Goal: Transaction & Acquisition: Purchase product/service

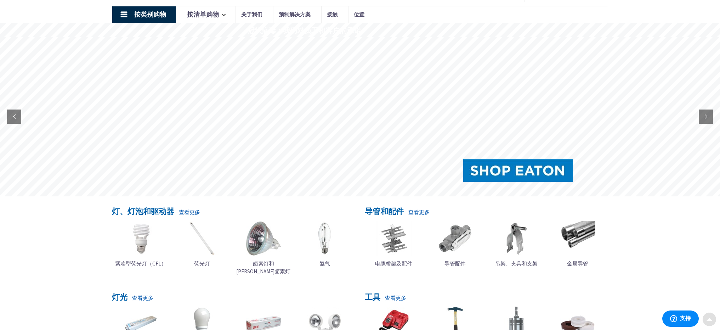
scroll to position [58, 0]
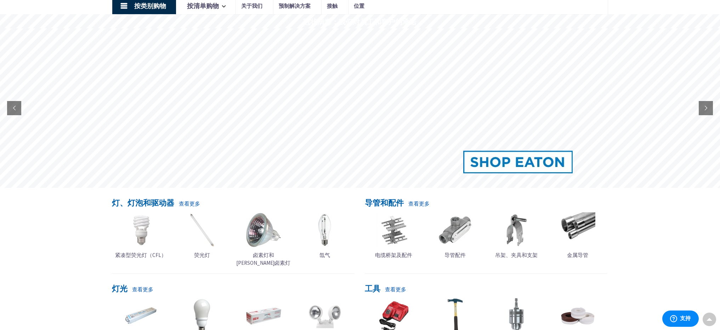
click at [484, 158] on rs-layer at bounding box center [517, 161] width 109 height 23
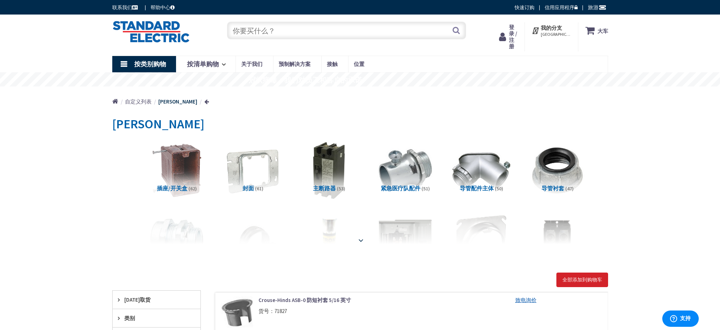
click at [360, 241] on div at bounding box center [360, 224] width 460 height 39
click at [360, 239] on strong at bounding box center [360, 240] width 8 height 8
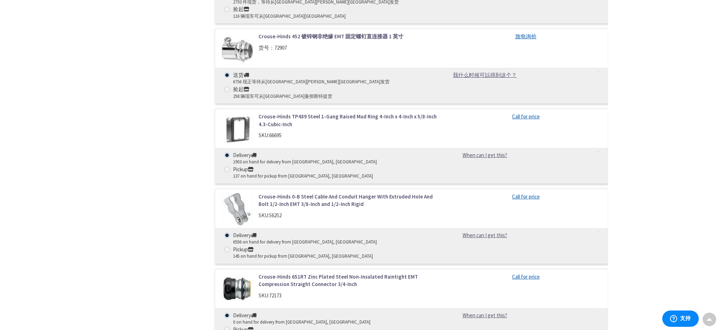
scroll to position [2194, 0]
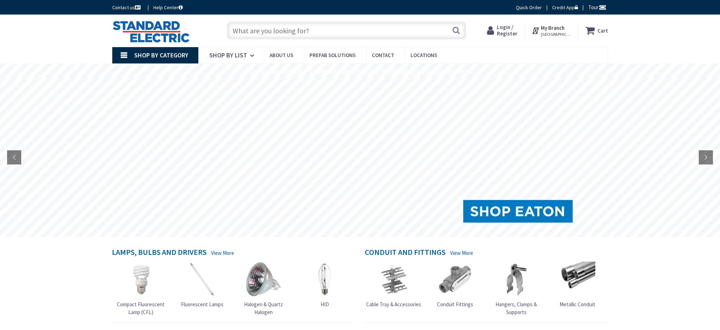
drag, startPoint x: 0, startPoint y: 0, endPoint x: 118, endPoint y: 303, distance: 325.3
click at [118, 303] on span "Compact Fluorescent Lamp (CFL)" at bounding box center [141, 308] width 48 height 14
click at [138, 280] on img at bounding box center [140, 278] width 35 height 35
